Goal: Task Accomplishment & Management: Use online tool/utility

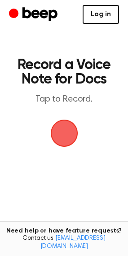
click at [108, 12] on link "Log in" at bounding box center [101, 14] width 37 height 19
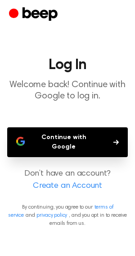
click at [73, 134] on button "Continue with Google" at bounding box center [67, 142] width 121 height 30
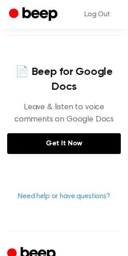
scroll to position [391, 0]
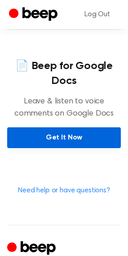
click at [55, 137] on link "Get It Now" at bounding box center [64, 137] width 114 height 21
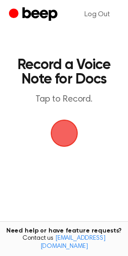
click at [64, 132] on span "button" at bounding box center [64, 133] width 36 height 36
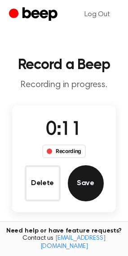
click at [91, 190] on button "Save" at bounding box center [86, 183] width 36 height 36
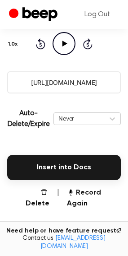
scroll to position [135, 0]
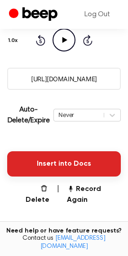
click at [78, 159] on button "Insert into Docs" at bounding box center [64, 163] width 114 height 25
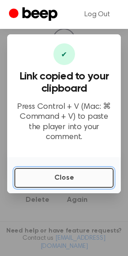
click at [66, 169] on button "Close" at bounding box center [64, 178] width 100 height 20
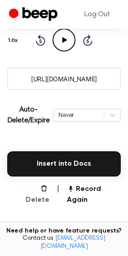
click at [45, 187] on button "Delete" at bounding box center [34, 194] width 32 height 22
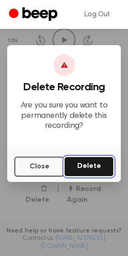
click at [85, 163] on button "Delete" at bounding box center [89, 166] width 50 height 20
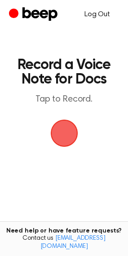
click at [100, 14] on link "Log Out" at bounding box center [98, 15] width 44 height 22
